Goal: Navigation & Orientation: Find specific page/section

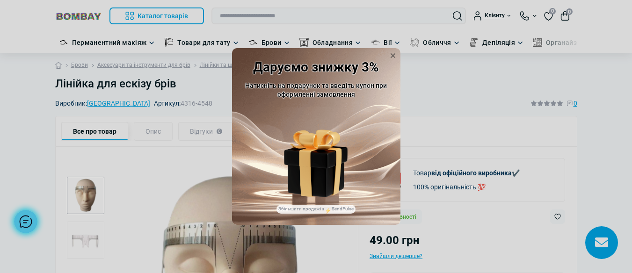
drag, startPoint x: 394, startPoint y: 54, endPoint x: 396, endPoint y: 116, distance: 62.7
click at [397, 55] on icon at bounding box center [392, 55] width 9 height 9
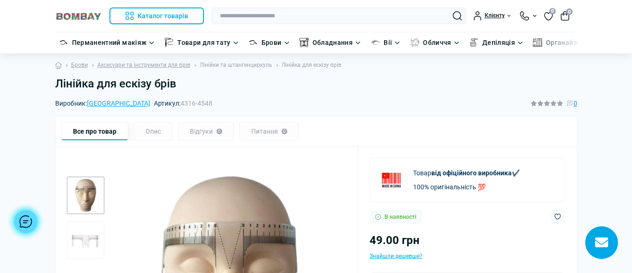
click at [236, 65] on link "Лінійки та штангенциркуль" at bounding box center [236, 65] width 72 height 9
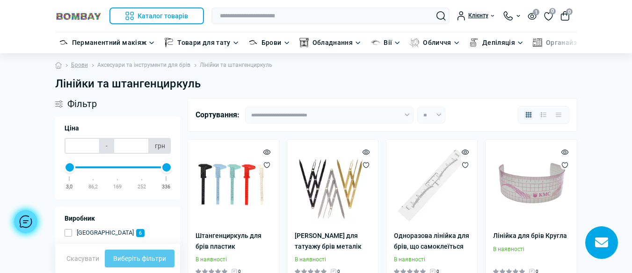
click at [154, 66] on link "Аксесуари та інструменти для брів" at bounding box center [143, 65] width 93 height 9
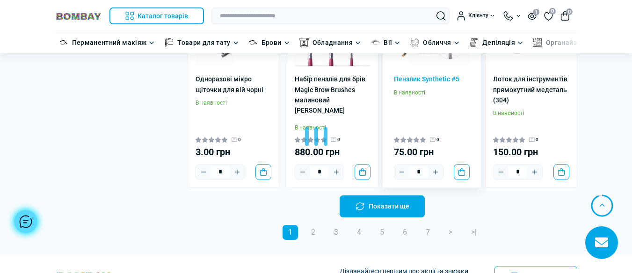
scroll to position [1824, 0]
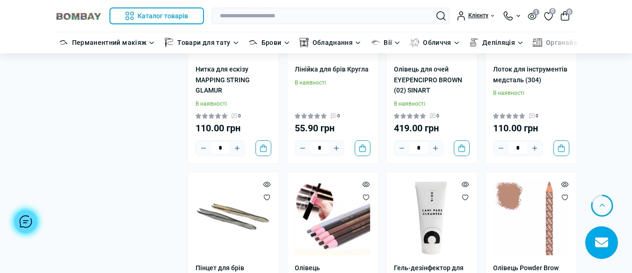
scroll to position [2946, 0]
